Goal: Transaction & Acquisition: Purchase product/service

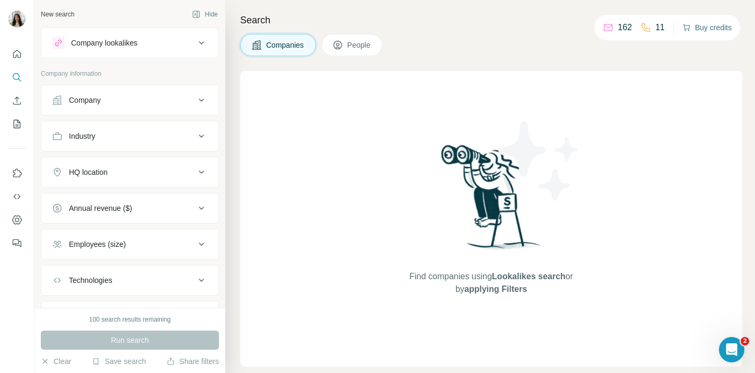
click at [699, 29] on button "Buy credits" at bounding box center [707, 27] width 49 height 15
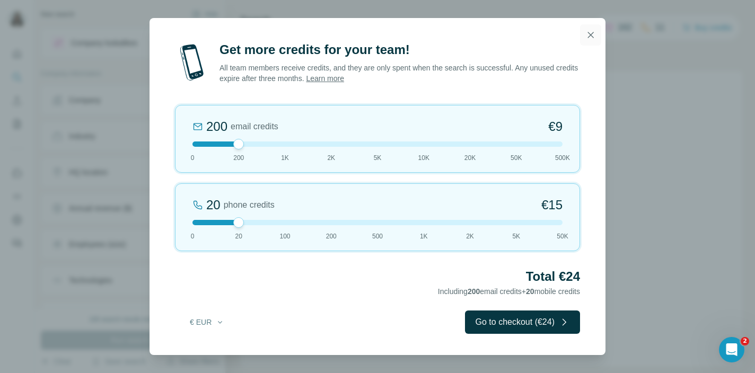
click at [591, 31] on icon "button" at bounding box center [591, 35] width 11 height 11
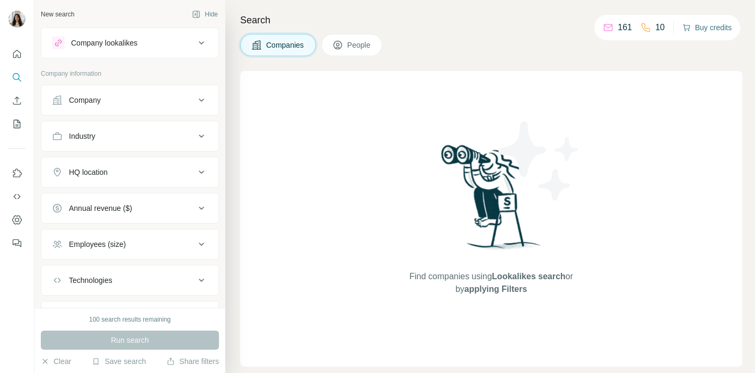
click at [706, 31] on button "Buy credits" at bounding box center [707, 27] width 49 height 15
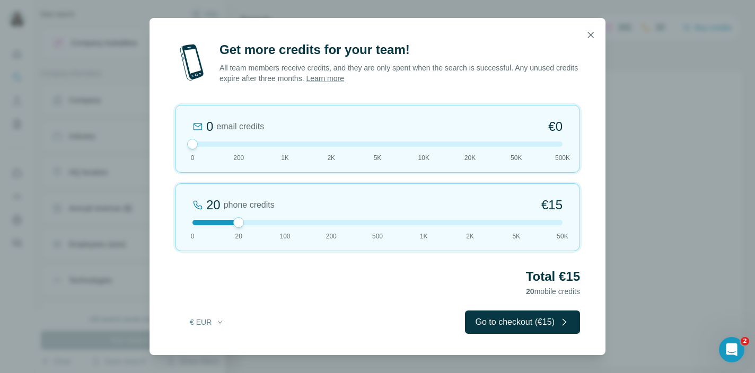
drag, startPoint x: 236, startPoint y: 144, endPoint x: 179, endPoint y: 143, distance: 56.8
click at [179, 143] on div "0 email credits €0 0 200 1K 2K 5K 10K 20K 50K 500K" at bounding box center [377, 139] width 405 height 68
drag, startPoint x: 239, startPoint y: 225, endPoint x: 264, endPoint y: 225, distance: 24.4
click at [264, 225] on div at bounding box center [378, 222] width 370 height 5
drag, startPoint x: 285, startPoint y: 223, endPoint x: 246, endPoint y: 225, distance: 39.9
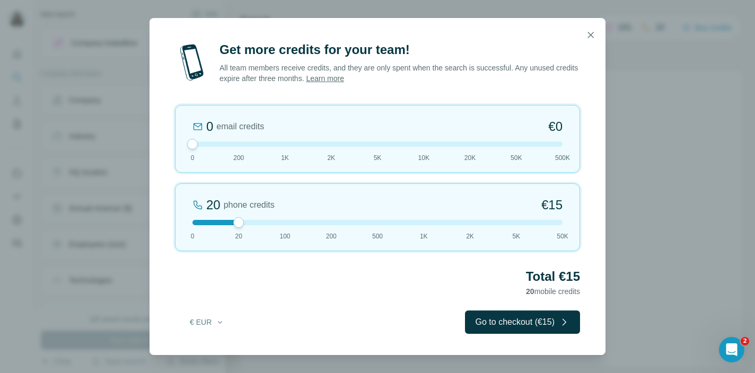
click at [246, 225] on div "20 phone credits €15 0 20 100 200 500 1K 2K 5K 50K" at bounding box center [377, 218] width 405 height 68
click at [486, 318] on button "Go to checkout (€15)" at bounding box center [522, 322] width 115 height 23
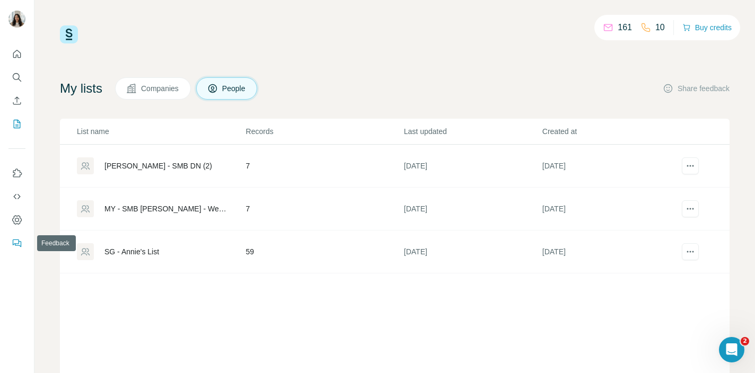
click at [19, 247] on icon "Feedback" at bounding box center [17, 243] width 11 height 11
click at [68, 38] on img at bounding box center [69, 34] width 18 height 18
click at [72, 38] on img at bounding box center [69, 34] width 18 height 18
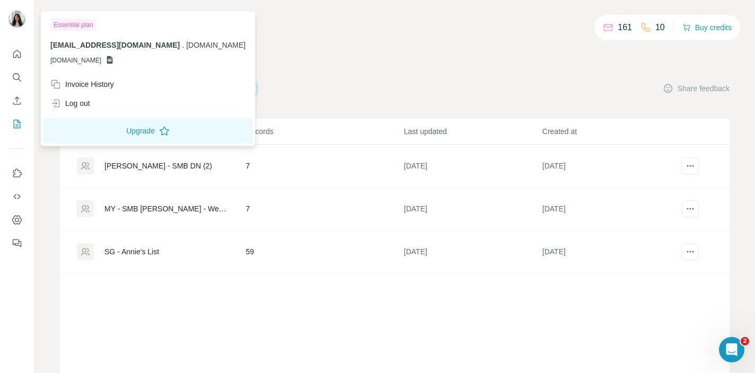
click at [17, 22] on img at bounding box center [16, 19] width 17 height 17
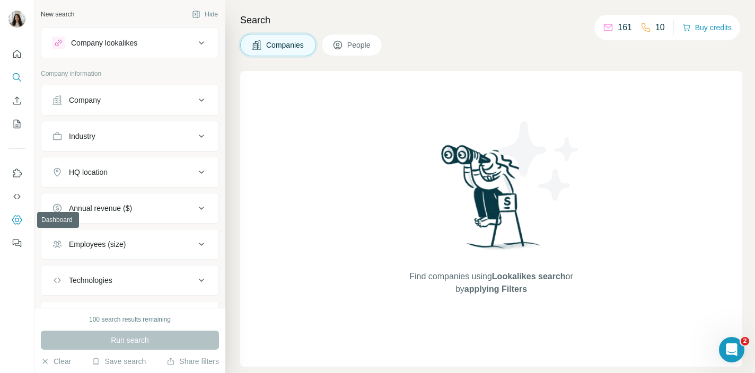
click at [14, 222] on icon "Dashboard" at bounding box center [17, 220] width 11 height 11
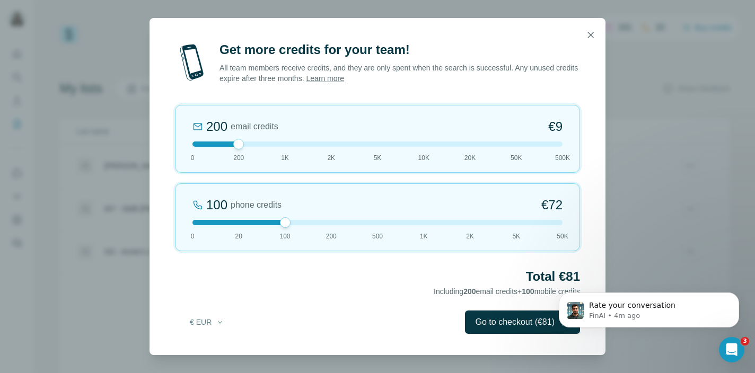
drag, startPoint x: 234, startPoint y: 223, endPoint x: 278, endPoint y: 226, distance: 43.6
click at [278, 226] on div "100 phone credits €[PHONE_NUMBER] 1K 2K 5K 50K" at bounding box center [377, 218] width 405 height 68
click at [207, 318] on button "€ EUR" at bounding box center [206, 322] width 49 height 19
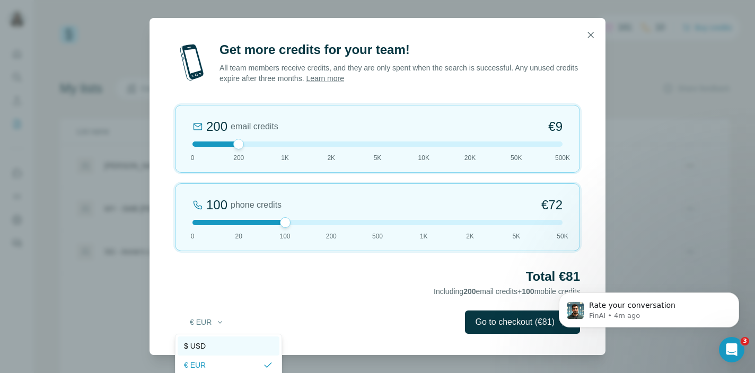
click at [201, 345] on span "$ USD" at bounding box center [195, 346] width 22 height 11
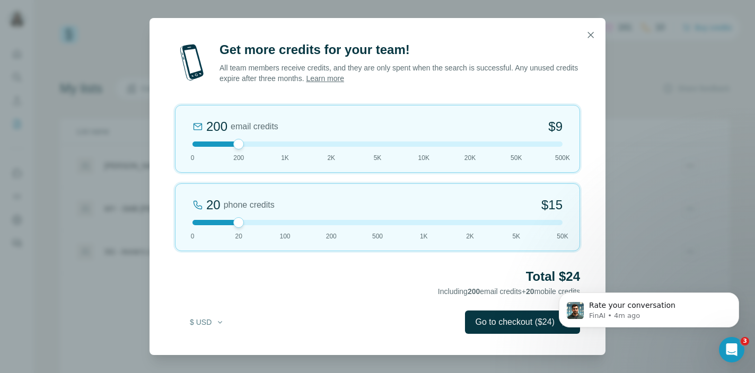
drag, startPoint x: 282, startPoint y: 220, endPoint x: 239, endPoint y: 222, distance: 43.0
click at [239, 222] on div at bounding box center [238, 222] width 11 height 11
click at [586, 41] on button "button" at bounding box center [590, 34] width 21 height 21
